Goal: Transaction & Acquisition: Download file/media

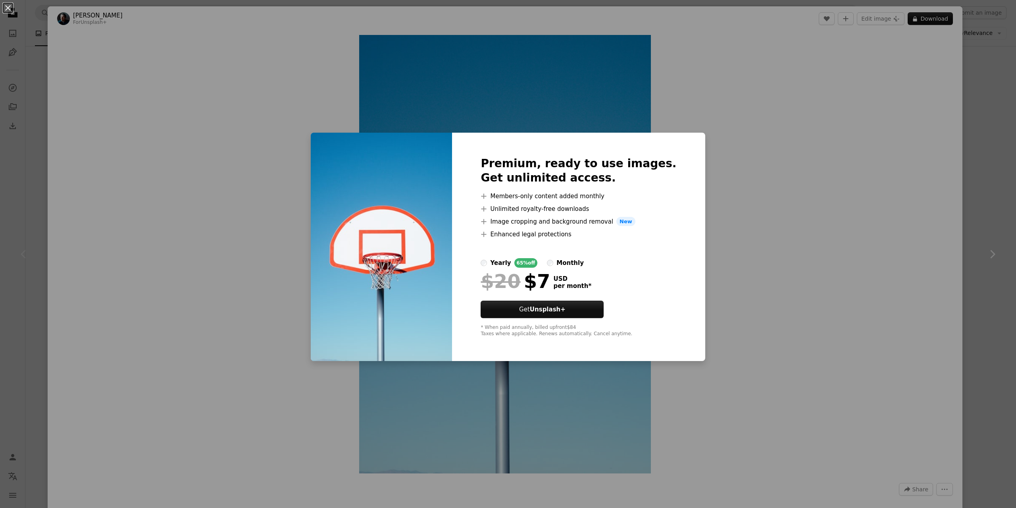
click at [992, 159] on div "An X shape Premium, ready to use images. Get unlimited access. A plus sign Memb…" at bounding box center [508, 254] width 1016 height 508
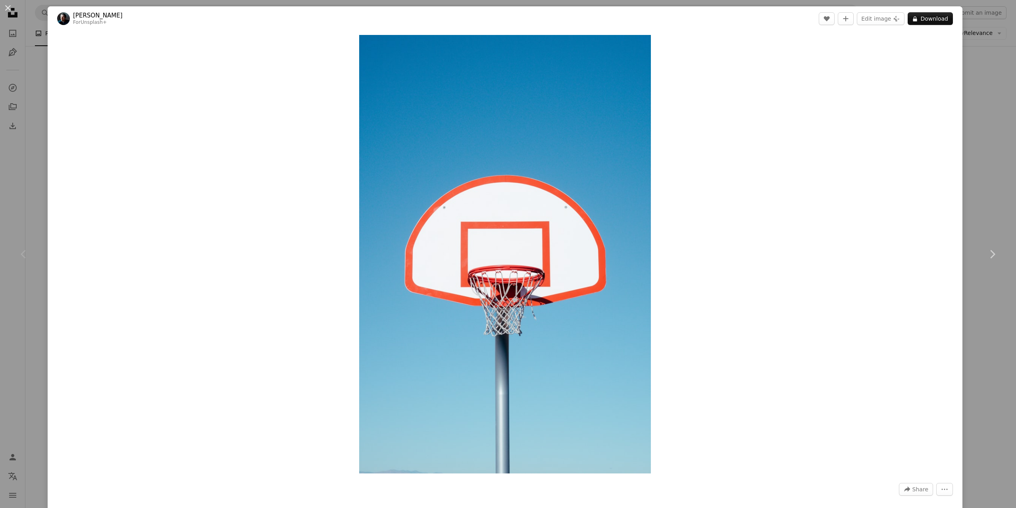
click at [992, 159] on div "An X shape Chevron left Chevron right [PERSON_NAME] For Unsplash+ A heart A plu…" at bounding box center [508, 254] width 1016 height 508
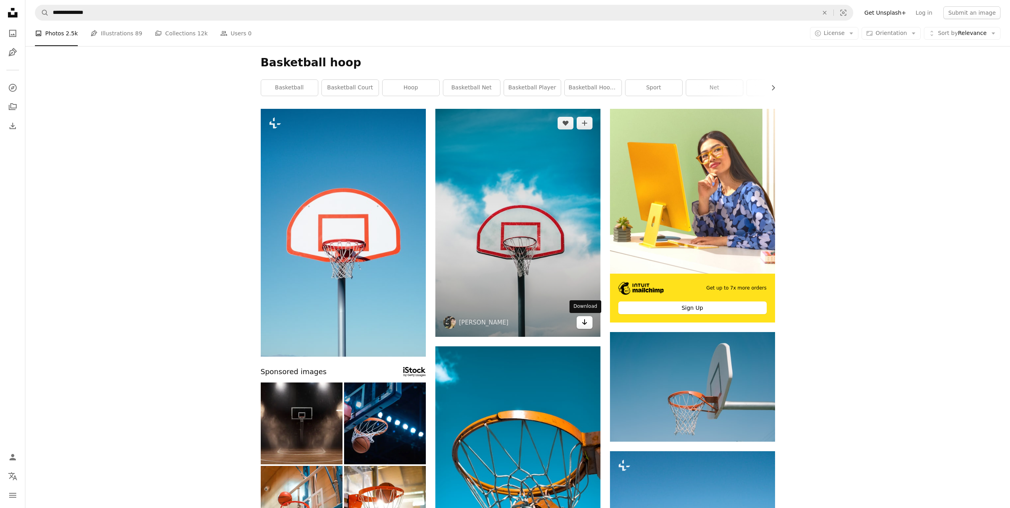
click at [588, 328] on link "Arrow pointing down" at bounding box center [585, 322] width 16 height 13
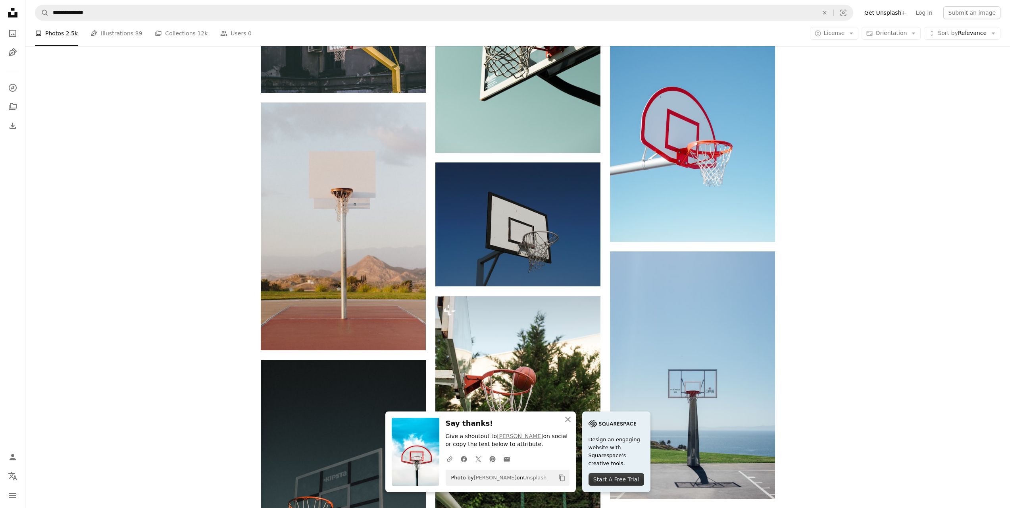
scroll to position [715, 0]
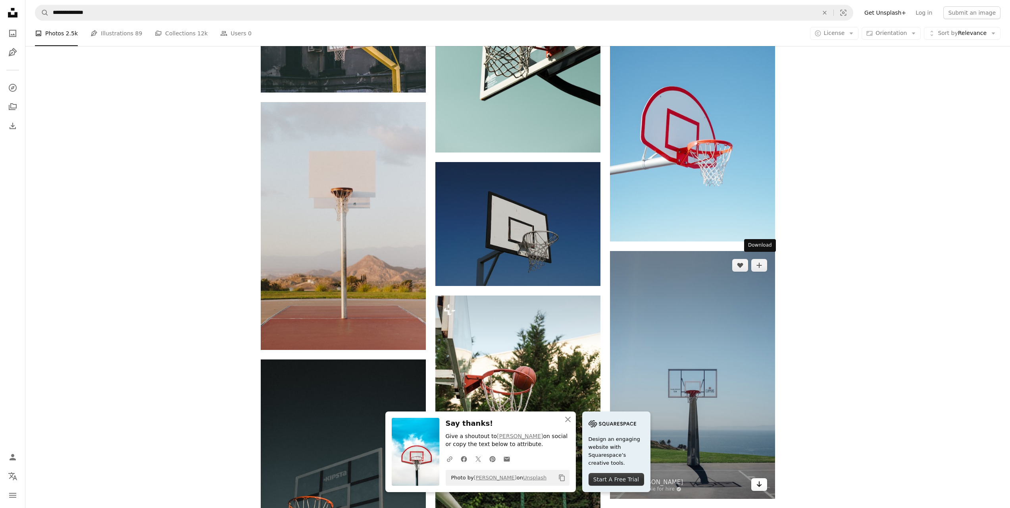
click at [759, 481] on icon "Download" at bounding box center [759, 484] width 5 height 6
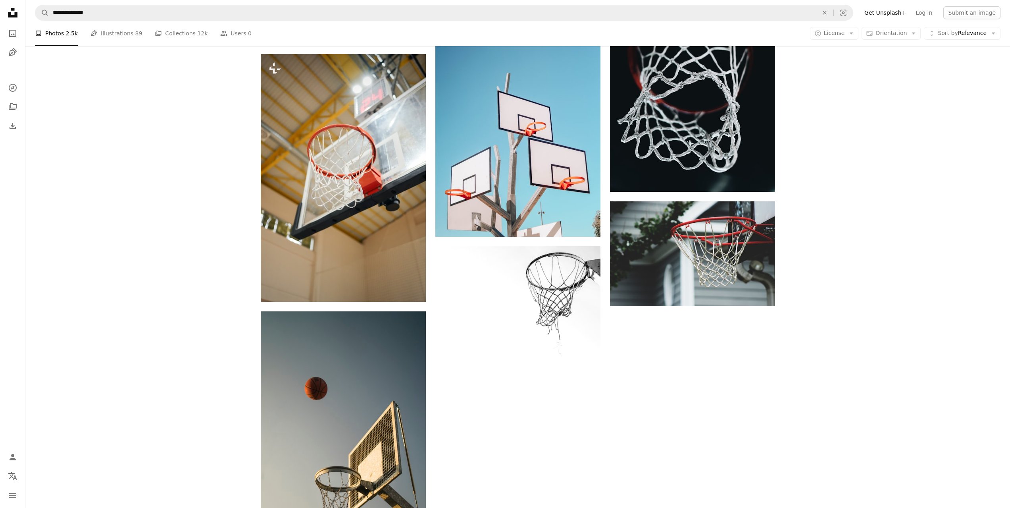
scroll to position [1390, 0]
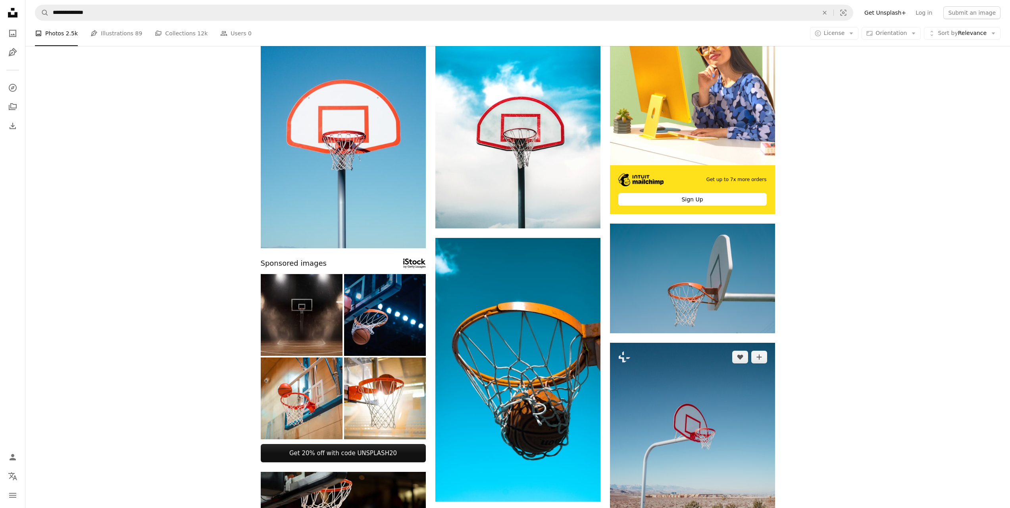
scroll to position [0, 0]
